Goal: Complete application form

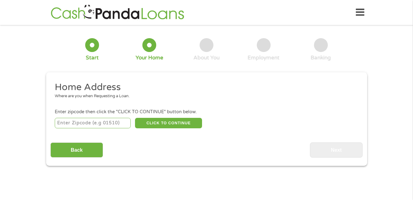
click at [75, 122] on input "number" at bounding box center [93, 123] width 76 height 10
type input "45229"
click at [156, 121] on button "CLICK TO CONTINUE" at bounding box center [168, 123] width 67 height 10
type input "45229"
type input "[GEOGRAPHIC_DATA]"
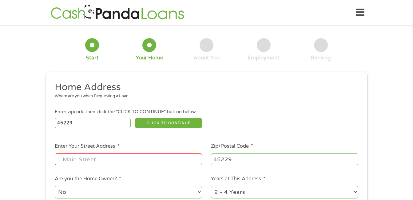
click at [137, 161] on input "Enter Your Street Address *" at bounding box center [128, 159] width 147 height 12
click at [17, 137] on div "1 Start 2 Your Home 3 About You 4 Employment 5 Banking 6 This field is hidden w…" at bounding box center [206, 152] width 413 height 247
click at [70, 162] on input "Enter Your Street Address *" at bounding box center [128, 159] width 147 height 12
type input "[STREET_ADDRESS][PERSON_NAME]"
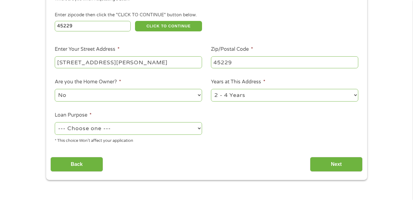
scroll to position [104, 0]
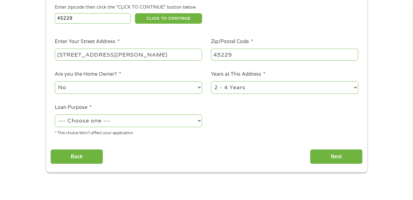
click at [197, 121] on select "--- Choose one --- Pay Bills Debt Consolidation Home Improvement Major Purchase…" at bounding box center [128, 120] width 147 height 13
select select "medicalexpenses"
click at [55, 114] on select "--- Choose one --- Pay Bills Debt Consolidation Home Improvement Major Purchase…" at bounding box center [128, 120] width 147 height 13
click at [322, 154] on input "Next" at bounding box center [336, 156] width 53 height 15
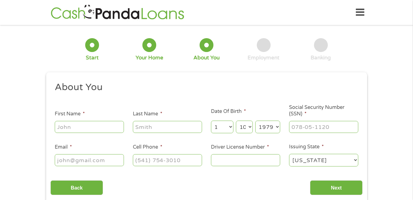
scroll to position [2, 2]
click at [96, 123] on input "First Name *" at bounding box center [89, 127] width 69 height 12
type input "Thomas01"
type input "[PERSON_NAME]"
type input "[EMAIL_ADDRESS][DOMAIN_NAME]"
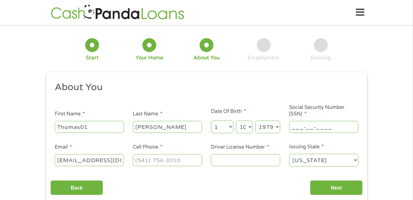
click at [303, 125] on input "___-__-____" at bounding box center [323, 127] width 69 height 12
type input "275-76-3948"
click at [193, 162] on input "Cell Phone *" at bounding box center [167, 160] width 69 height 12
type input "[PHONE_NUMBER]"
click at [240, 157] on input "Driver License Number *" at bounding box center [245, 160] width 69 height 12
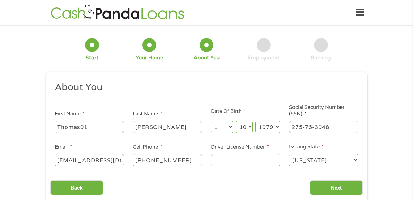
type input "Y"
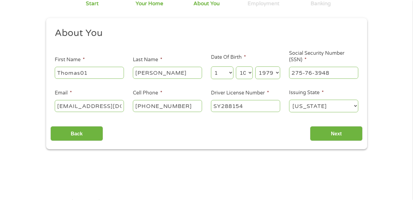
scroll to position [69, 0]
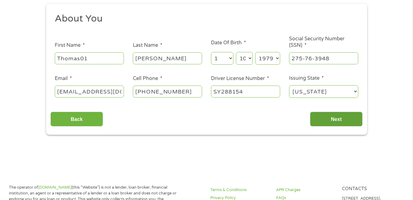
type input "SY288154"
click at [328, 116] on input "Next" at bounding box center [336, 119] width 53 height 15
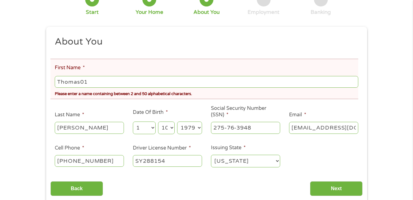
scroll to position [0, 0]
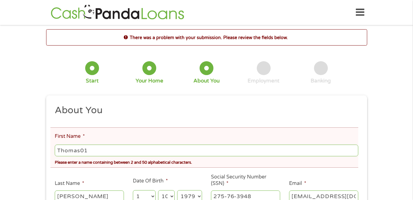
click at [135, 149] on input "Thomas01" at bounding box center [206, 150] width 303 height 12
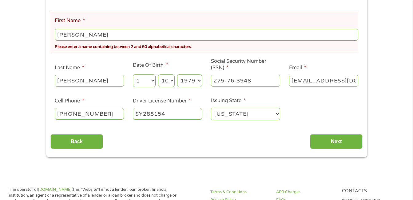
scroll to position [117, 0]
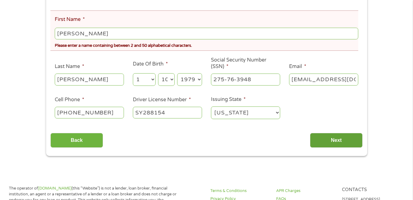
type input "[PERSON_NAME]"
click at [347, 142] on input "Next" at bounding box center [336, 140] width 53 height 15
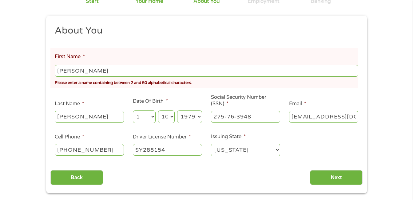
scroll to position [92, 0]
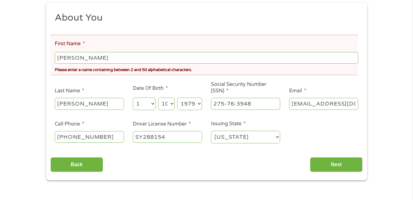
click at [115, 57] on input "[PERSON_NAME]" at bounding box center [206, 58] width 303 height 12
type input "T"
type input "[PERSON_NAME]"
click at [337, 161] on input "Next" at bounding box center [336, 164] width 53 height 15
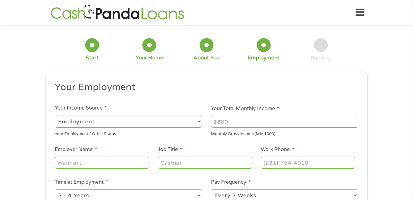
scroll to position [2, 2]
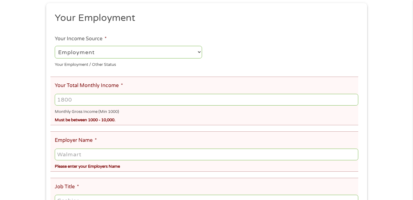
scroll to position [96, 0]
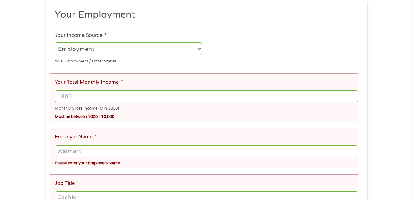
click at [201, 49] on select "--- Choose one --- Employment [DEMOGRAPHIC_DATA] Benefits" at bounding box center [128, 48] width 147 height 13
click at [55, 42] on select "--- Choose one --- Employment [DEMOGRAPHIC_DATA] Benefits" at bounding box center [128, 48] width 147 height 13
click at [109, 96] on input "Your Total Monthly Income *" at bounding box center [206, 96] width 303 height 12
type input "4000"
click at [102, 150] on input "Employer Name *" at bounding box center [206, 151] width 303 height 12
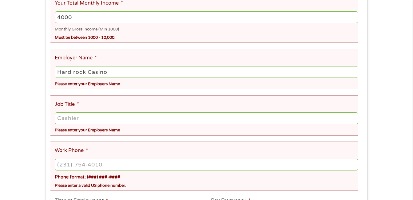
scroll to position [190, 0]
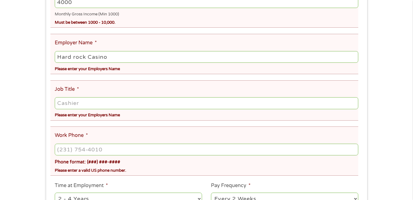
type input "Hard rock Casino"
click at [112, 103] on input "Job Title *" at bounding box center [206, 103] width 303 height 12
type input "Supervisor"
click at [105, 148] on input "(___) ___-____" at bounding box center [206, 149] width 303 height 12
type input "[PHONE_NUMBER]"
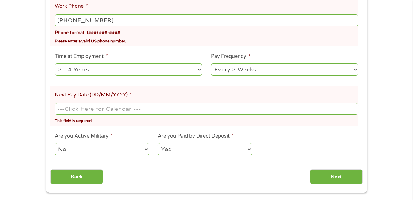
scroll to position [314, 0]
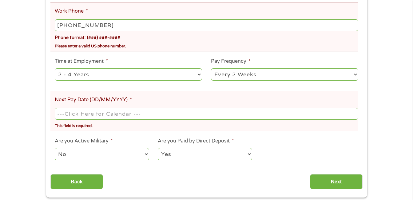
click at [198, 77] on select "--- Choose one --- 1 Year or less 1 - 2 Years 2 - 4 Years Over 4 Years" at bounding box center [128, 74] width 147 height 13
click at [55, 68] on select "--- Choose one --- 1 Year or less 1 - 2 Years 2 - 4 Years Over 4 Years" at bounding box center [128, 74] width 147 height 13
click at [355, 75] on select "--- Choose one --- Every 2 Weeks Every Week Monthly Semi-Monthly" at bounding box center [284, 74] width 147 height 13
select select "weekly"
click at [211, 68] on select "--- Choose one --- Every 2 Weeks Every Week Monthly Semi-Monthly" at bounding box center [284, 74] width 147 height 13
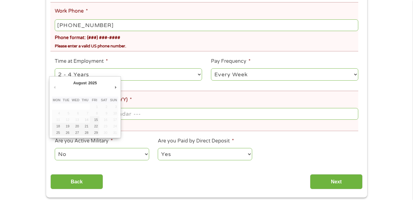
click at [120, 113] on body "Home Get Loan Offer How it works FAQs Blog Cash Loans Quick Loans Online Loans …" at bounding box center [206, 192] width 413 height 1013
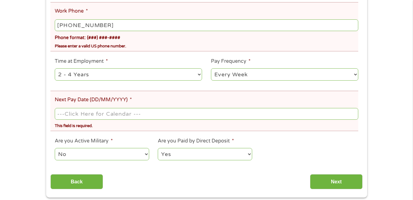
click at [120, 113] on input "Next Pay Date (DD/MM/YYYY) *" at bounding box center [206, 114] width 303 height 12
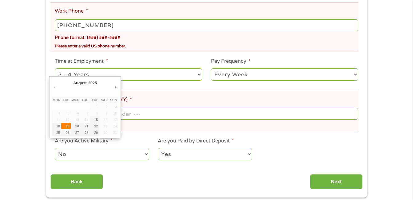
type input "[DATE]"
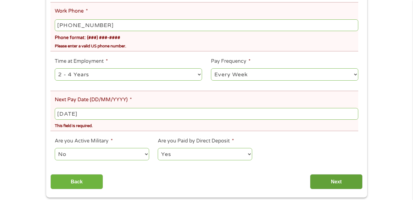
click at [330, 183] on input "Next" at bounding box center [336, 181] width 53 height 15
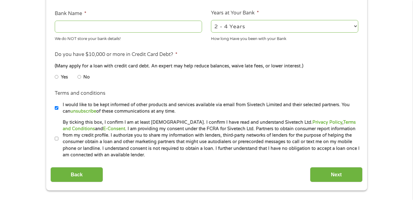
scroll to position [230, 0]
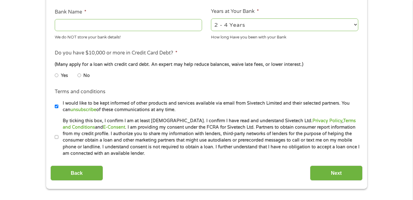
click at [134, 29] on input "Bank Name *" at bounding box center [128, 25] width 147 height 12
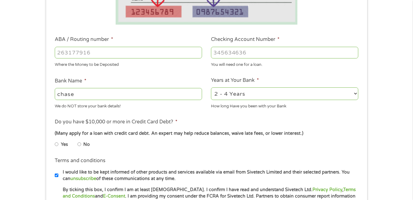
scroll to position [160, 0]
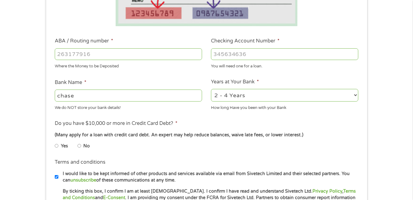
type input "chase"
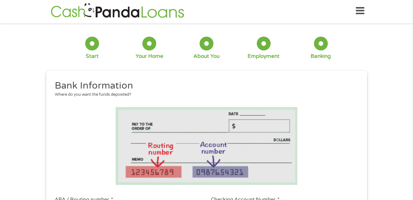
scroll to position [0, 0]
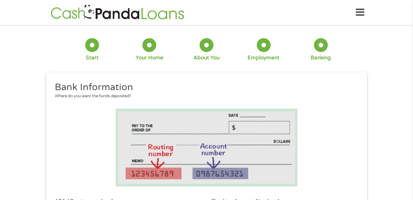
click at [258, 48] on div at bounding box center [264, 45] width 14 height 14
click at [261, 45] on div at bounding box center [264, 45] width 14 height 14
drag, startPoint x: 261, startPoint y: 45, endPoint x: 179, endPoint y: 57, distance: 83.6
click at [179, 57] on div "1 Start 2 Your Home 3 About You 4 Employment 5 Banking 6" at bounding box center [206, 49] width 321 height 41
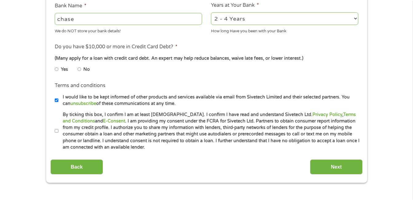
scroll to position [243, 0]
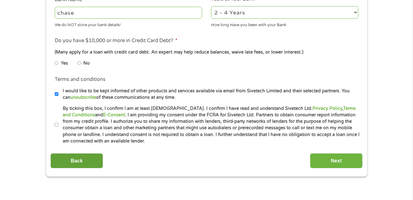
click at [83, 156] on input "Back" at bounding box center [76, 160] width 53 height 15
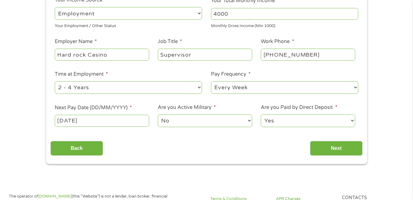
scroll to position [114, 0]
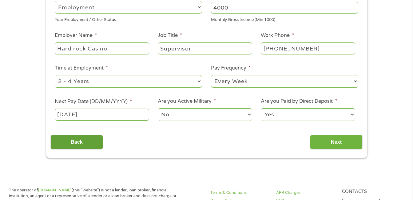
click at [59, 144] on input "Back" at bounding box center [76, 142] width 53 height 15
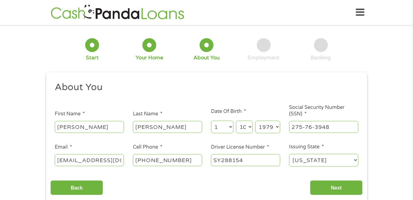
scroll to position [2, 2]
click at [338, 129] on input "275-76-3948" at bounding box center [323, 127] width 69 height 12
type input "___-__-____"
click at [267, 162] on input "SY288154" at bounding box center [245, 160] width 69 height 12
type input "S"
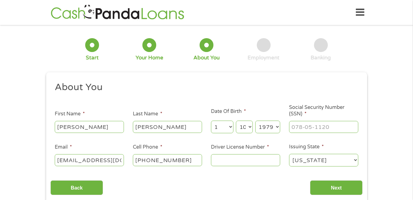
click at [153, 125] on input "[PERSON_NAME]" at bounding box center [167, 127] width 69 height 12
type input "C"
click at [188, 161] on input "[PHONE_NUMBER]" at bounding box center [167, 160] width 69 height 12
type input "(___) ___-____"
click at [123, 161] on input "[EMAIL_ADDRESS][DOMAIN_NAME]" at bounding box center [89, 160] width 69 height 12
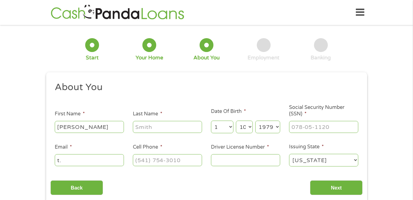
type input "t"
click at [97, 128] on input "[PERSON_NAME]" at bounding box center [89, 127] width 69 height 12
type input "T"
click at [322, 162] on select "[US_STATE] [US_STATE] [US_STATE] [US_STATE] [US_STATE] [US_STATE] [US_STATE] [U…" at bounding box center [323, 160] width 69 height 13
click at [322, 155] on select "[US_STATE] [US_STATE] [US_STATE] [US_STATE] [US_STATE] [US_STATE] [US_STATE] [U…" at bounding box center [323, 160] width 69 height 13
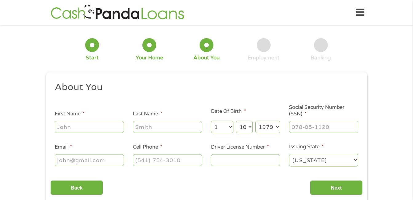
click at [322, 155] on select "[US_STATE] [US_STATE] [US_STATE] [US_STATE] [US_STATE] [US_STATE] [US_STATE] [U…" at bounding box center [323, 160] width 69 height 13
click at [59, 187] on input "Back" at bounding box center [76, 187] width 53 height 15
